Goal: Task Accomplishment & Management: Manage account settings

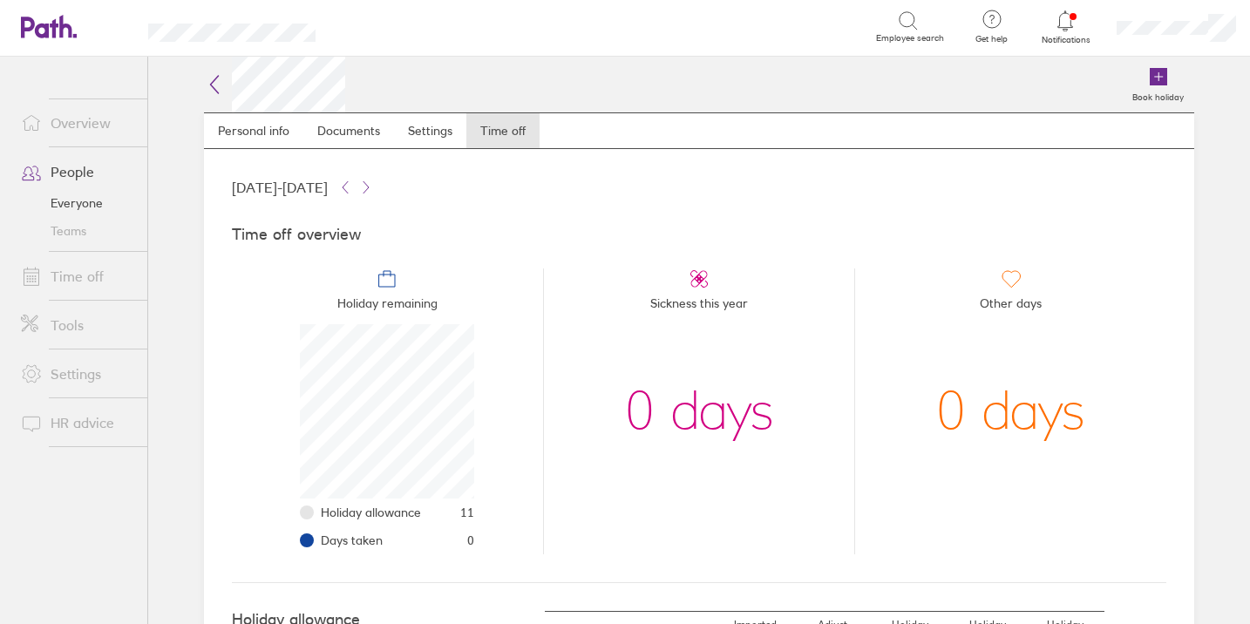
click at [101, 119] on link "Overview" at bounding box center [77, 122] width 140 height 35
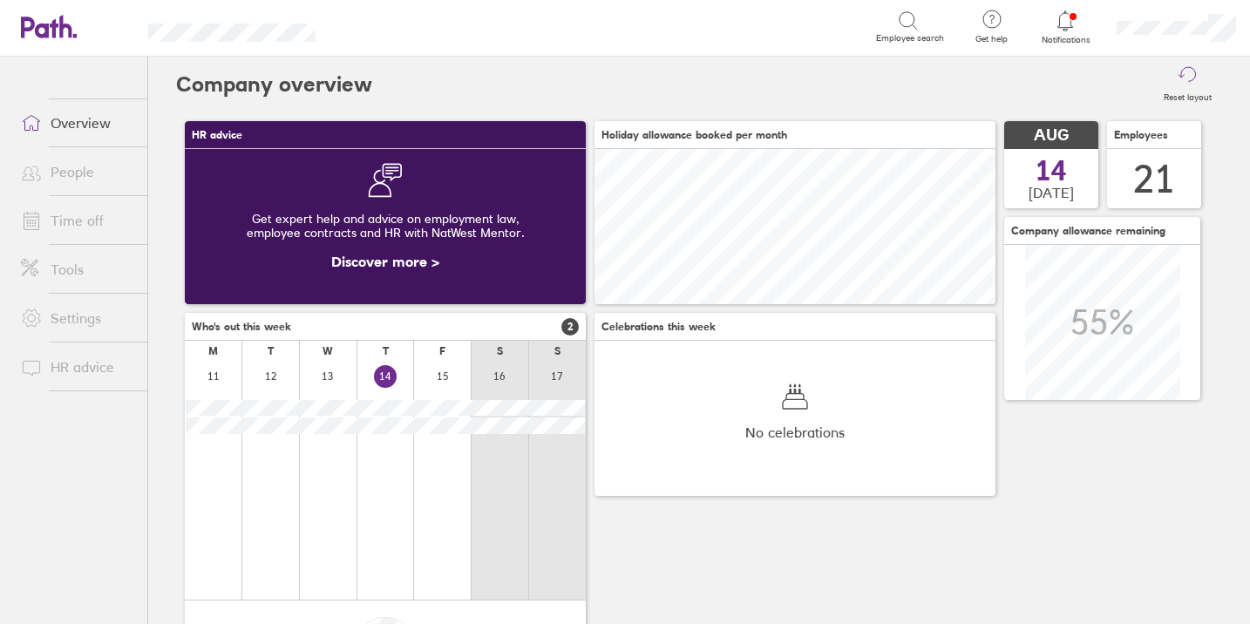
scroll to position [155, 401]
click at [69, 186] on link "People" at bounding box center [77, 171] width 140 height 35
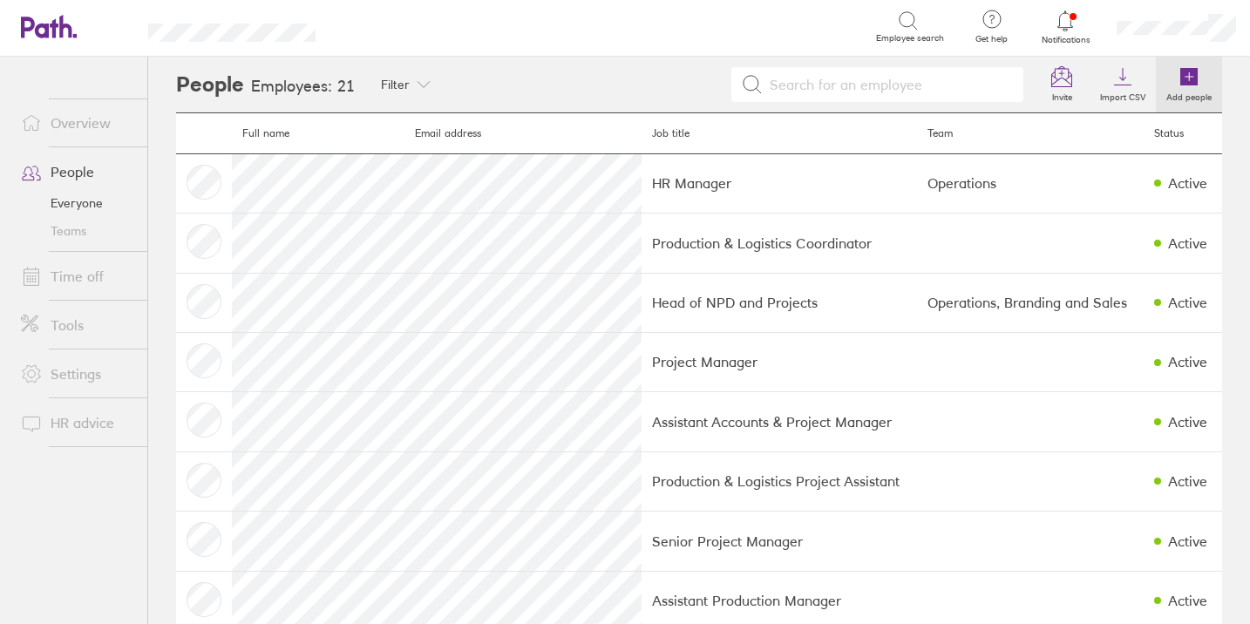
click at [1180, 82] on icon at bounding box center [1188, 76] width 17 height 17
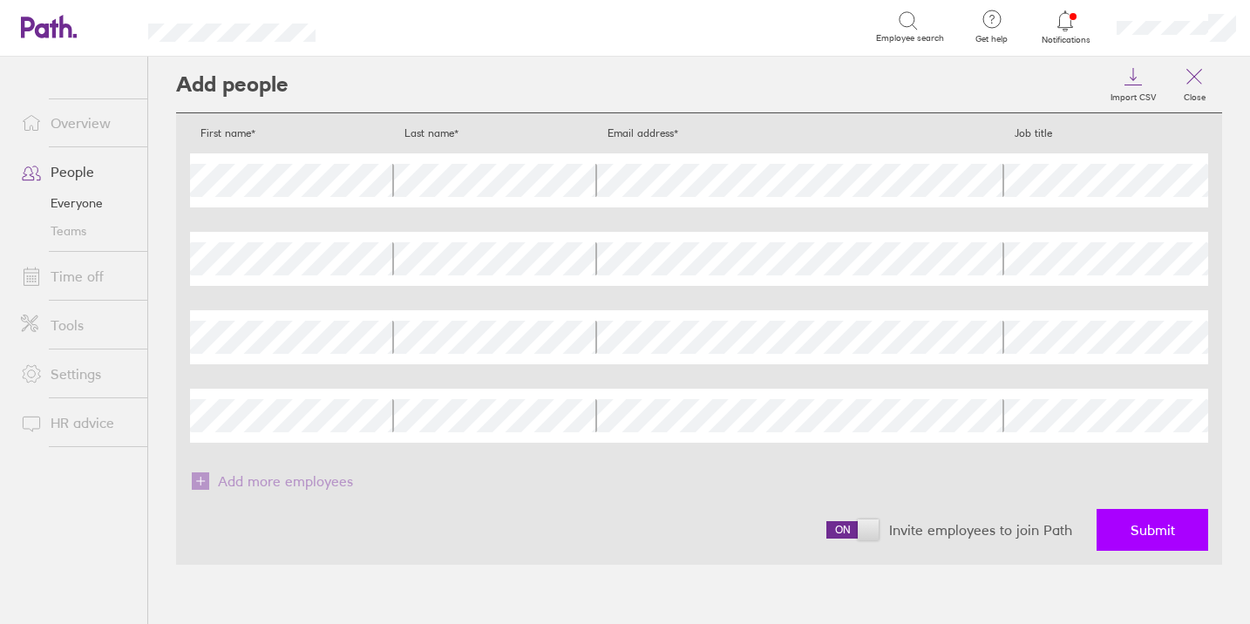
click at [1154, 529] on span "Submit" at bounding box center [1152, 530] width 44 height 16
click at [1155, 533] on span "Submit" at bounding box center [1152, 530] width 44 height 16
click at [51, 329] on link "Tools" at bounding box center [77, 325] width 140 height 35
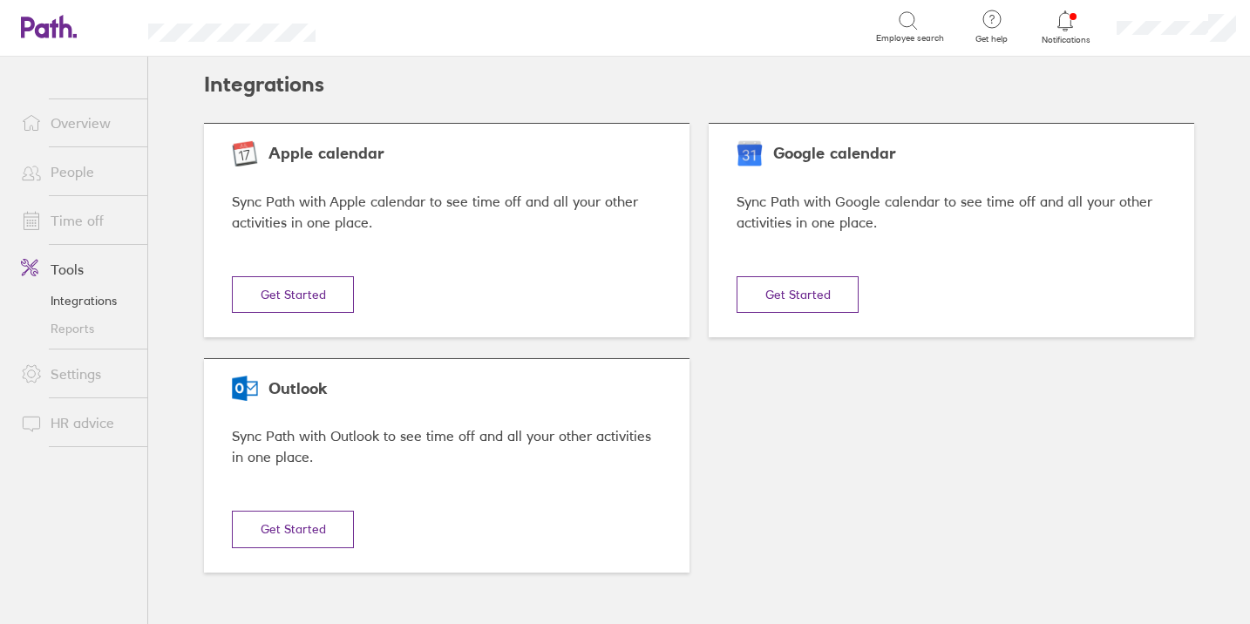
click at [85, 181] on link "People" at bounding box center [77, 171] width 140 height 35
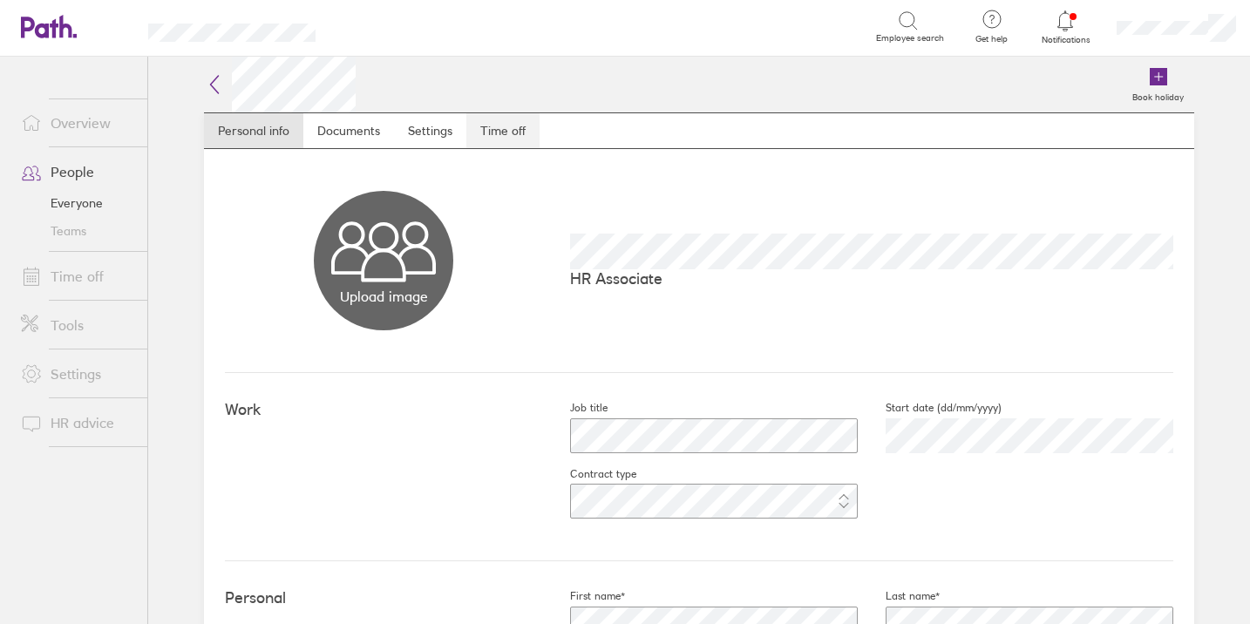
click at [489, 125] on link "Time off" at bounding box center [502, 130] width 73 height 35
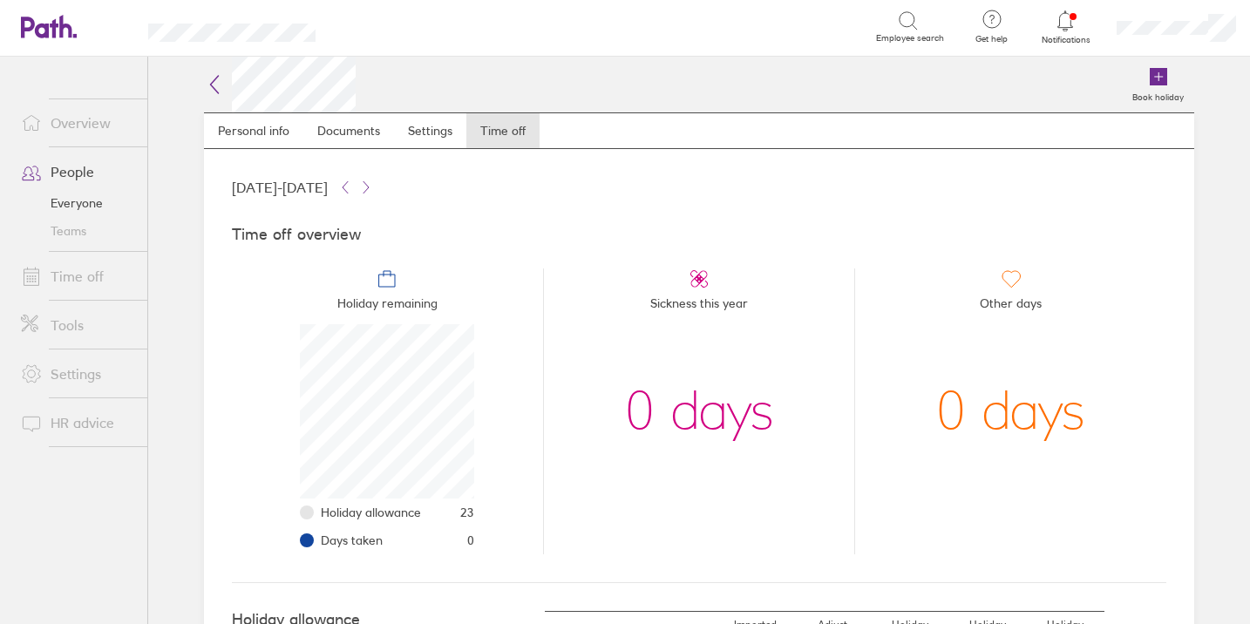
scroll to position [174, 174]
click at [429, 133] on link "Settings" at bounding box center [430, 130] width 72 height 35
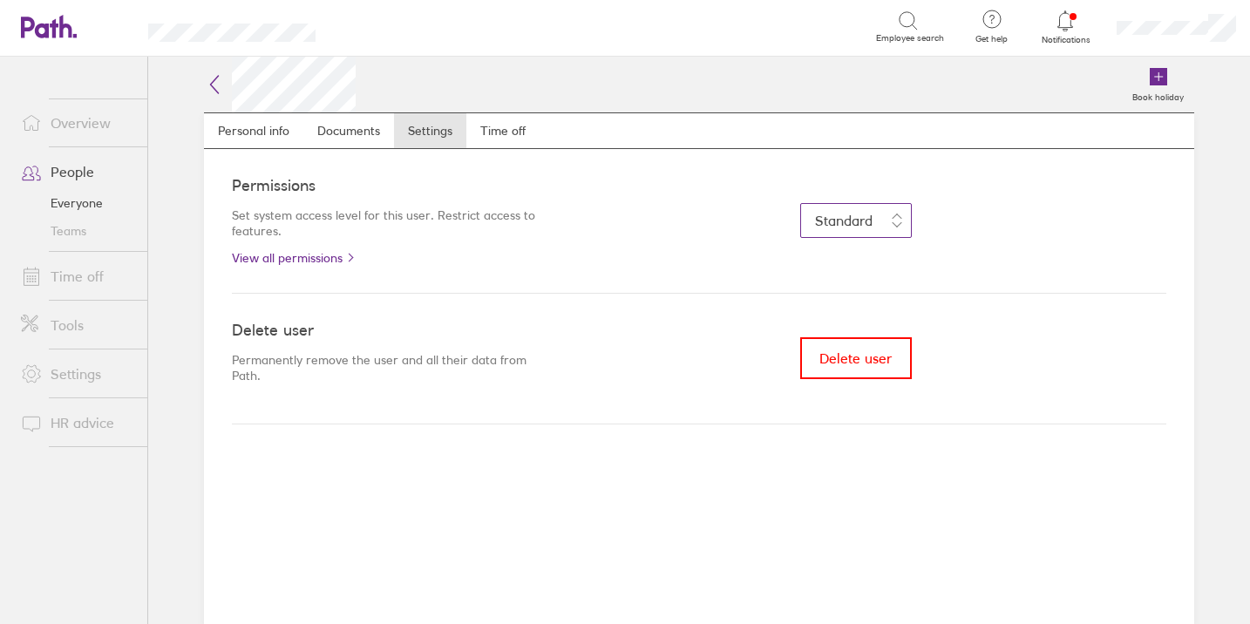
click at [865, 221] on span "Standard" at bounding box center [844, 220] width 58 height 17
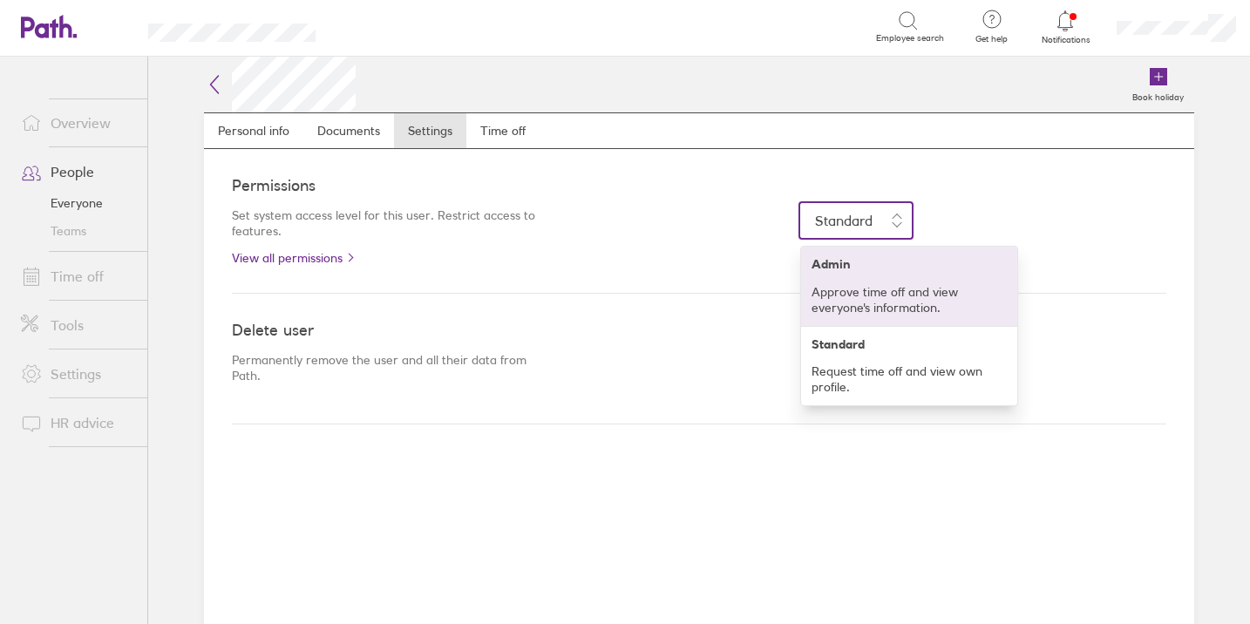
click at [858, 287] on p "Approve time off and view everyone's information." at bounding box center [908, 299] width 195 height 31
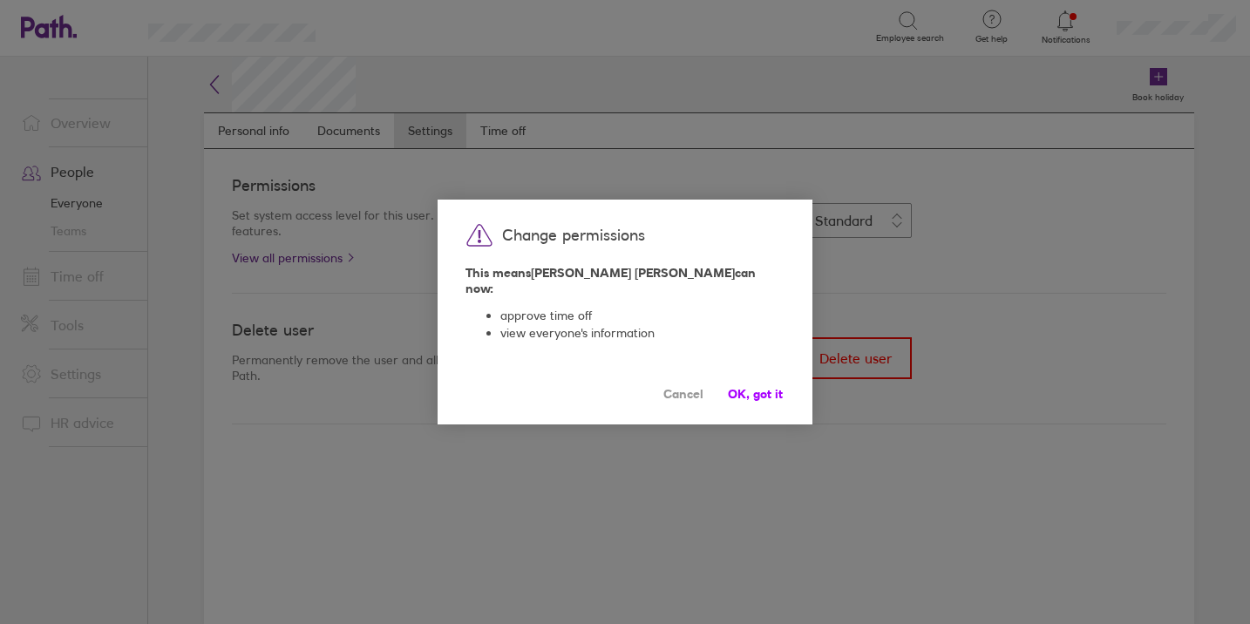
click at [760, 390] on span "OK, got it" at bounding box center [755, 394] width 55 height 14
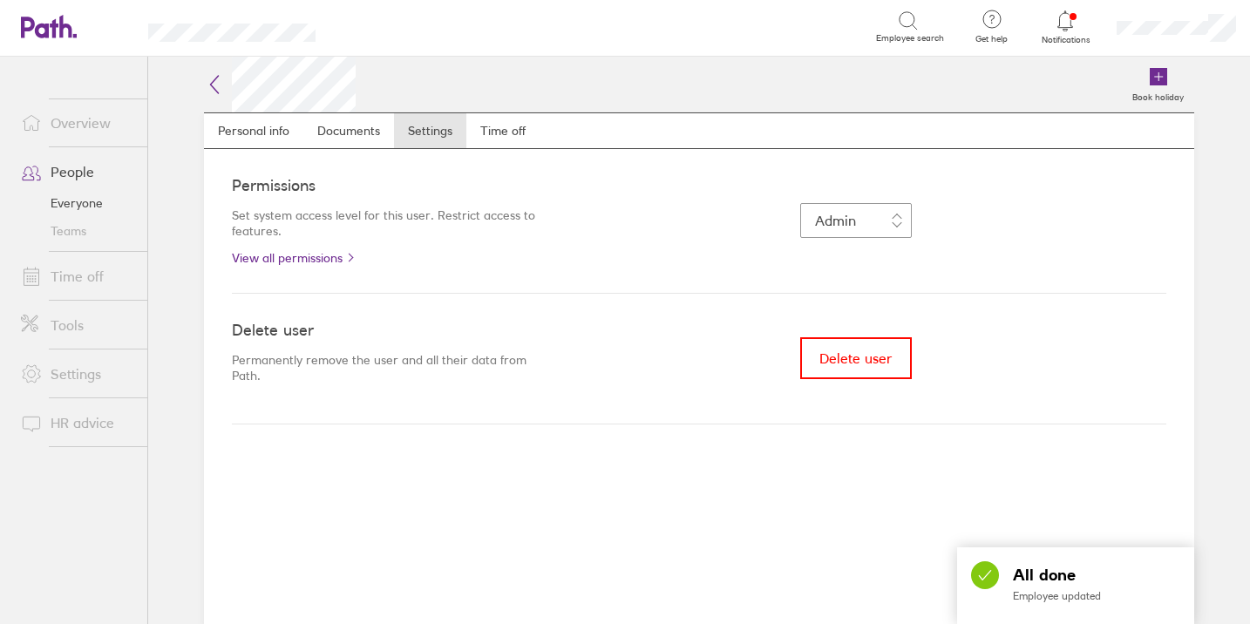
click at [76, 128] on link "Overview" at bounding box center [77, 122] width 140 height 35
